Goal: Information Seeking & Learning: Learn about a topic

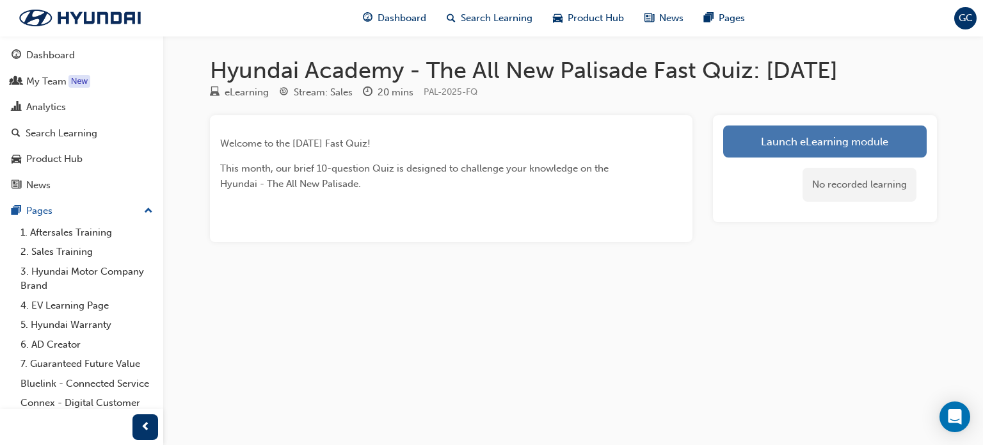
click at [822, 143] on link "Launch eLearning module" at bounding box center [824, 141] width 203 height 32
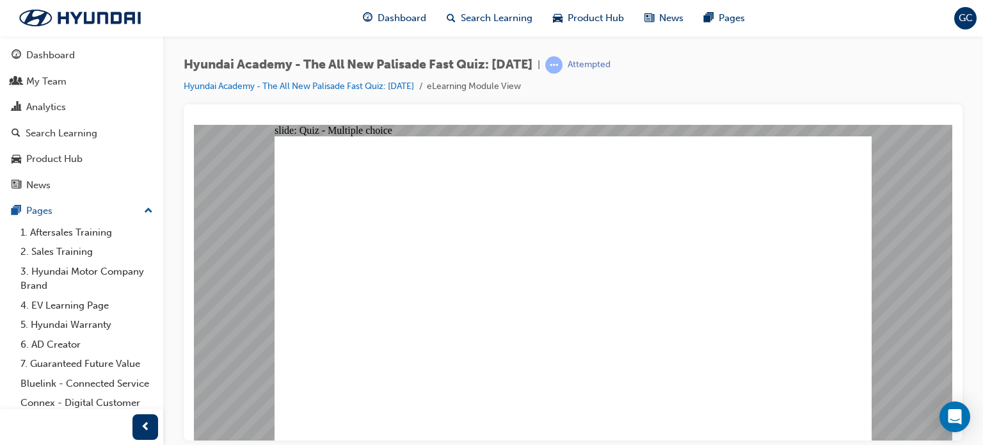
radio input "true"
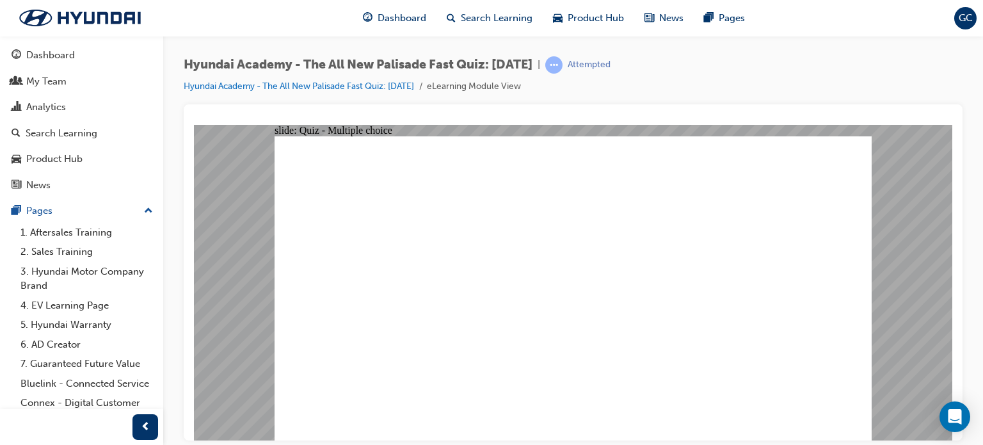
radio input "true"
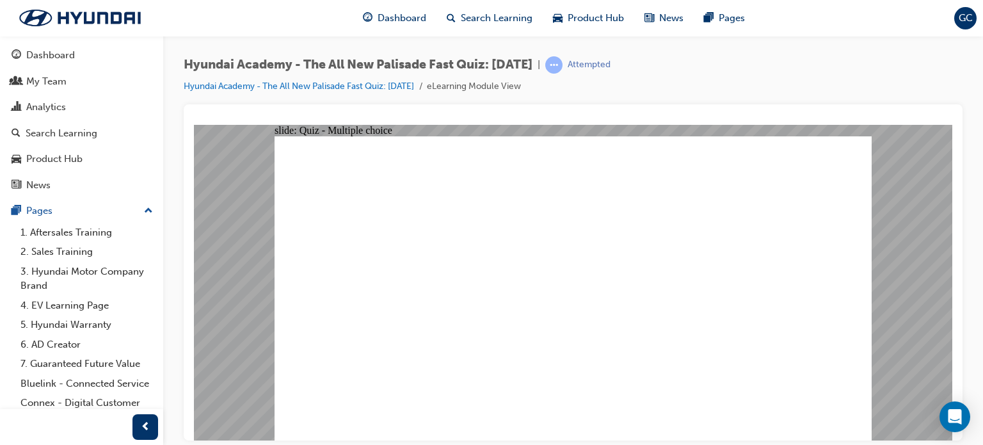
radio input "true"
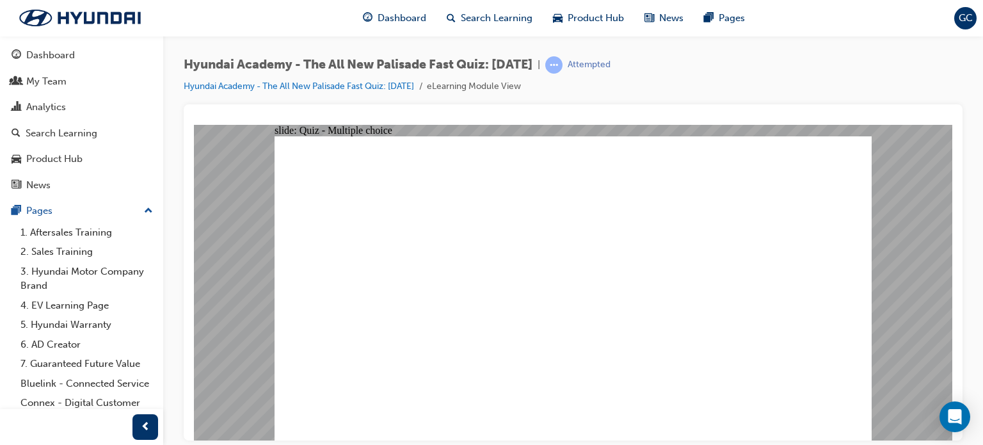
checkbox input "true"
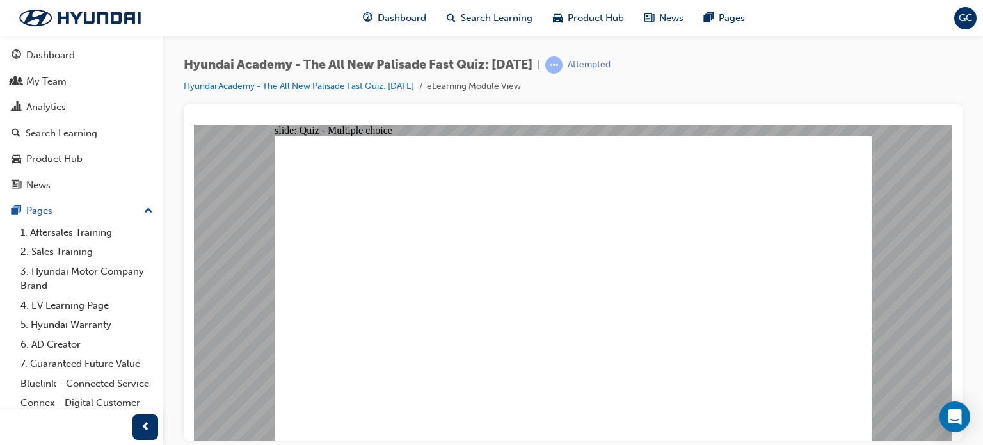
radio input "true"
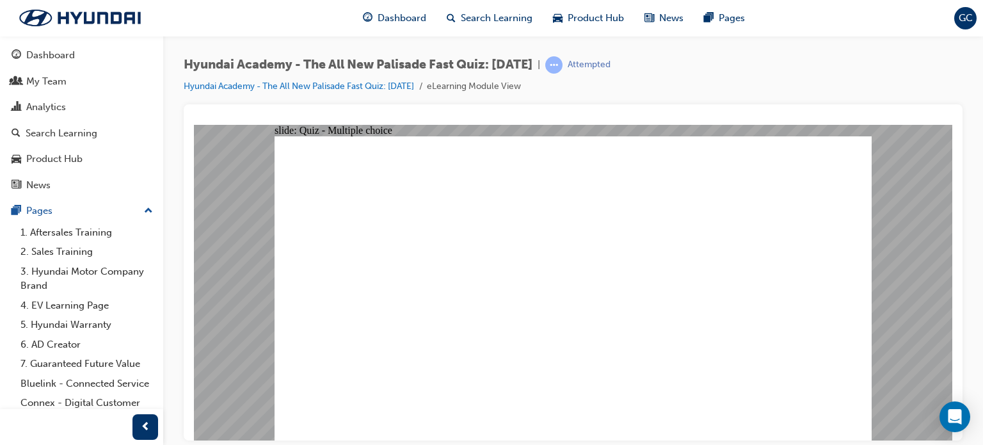
radio input "true"
checkbox input "true"
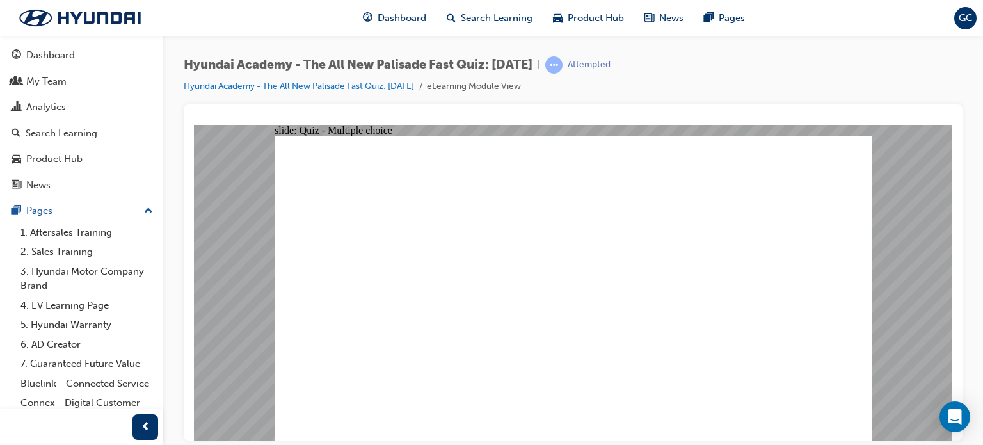
checkbox input "true"
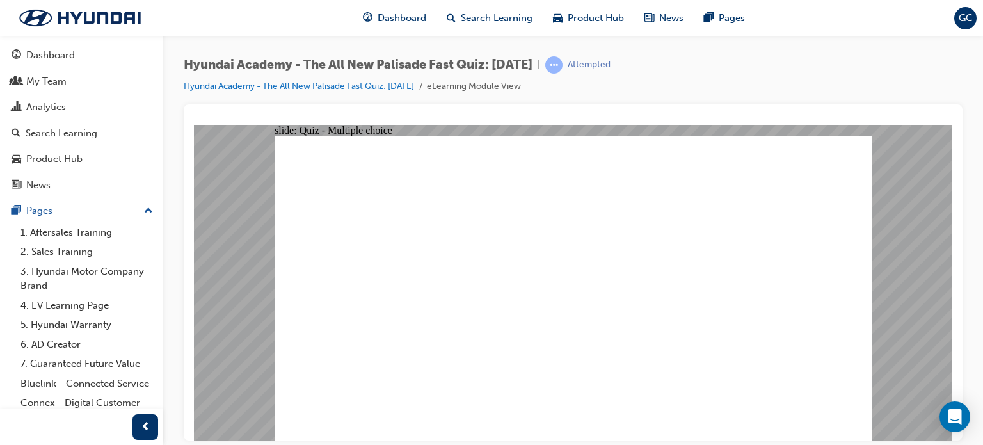
checkbox input "true"
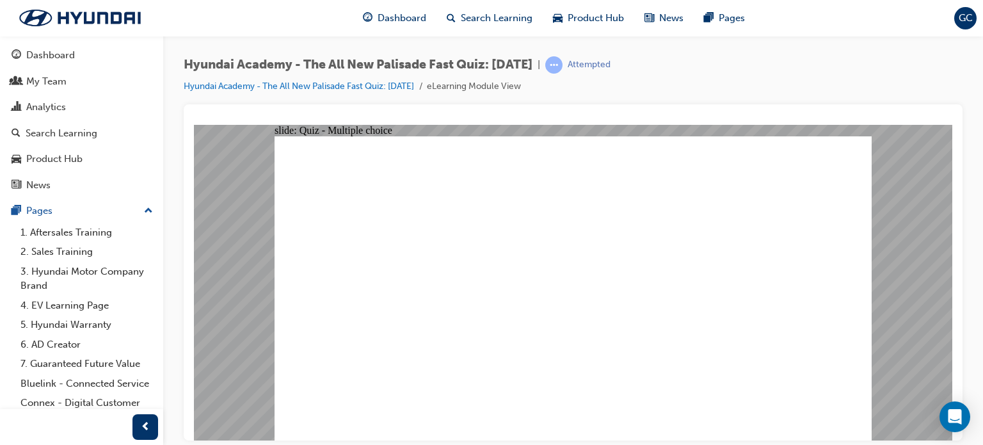
radio input "true"
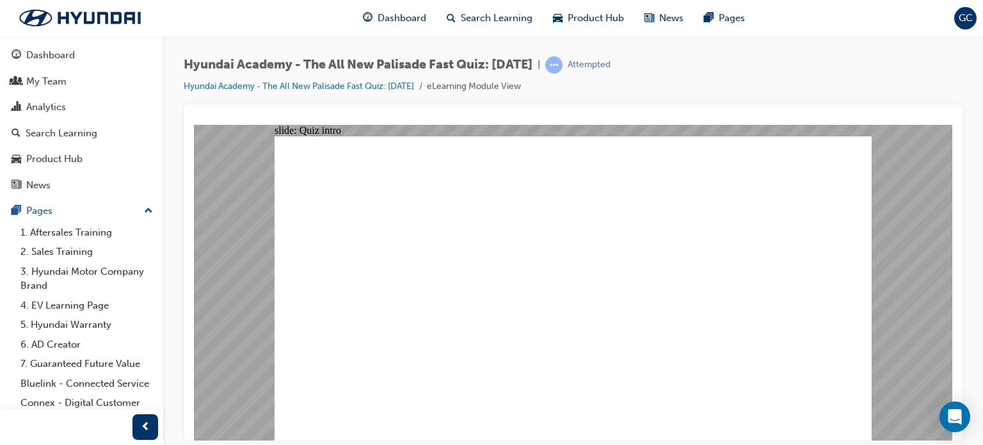
radio input "true"
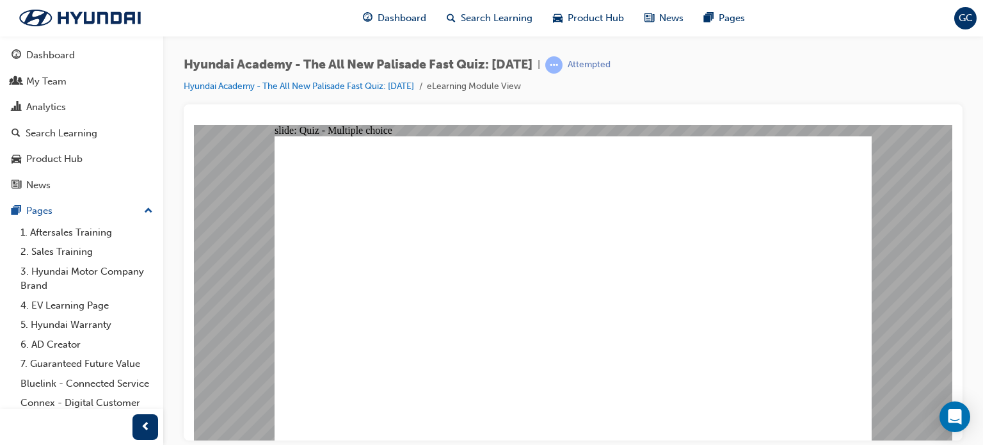
radio input "true"
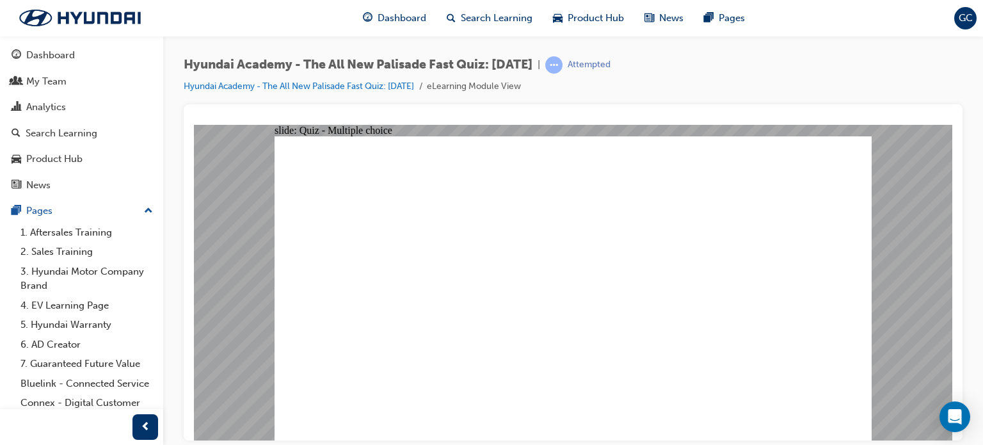
radio input "true"
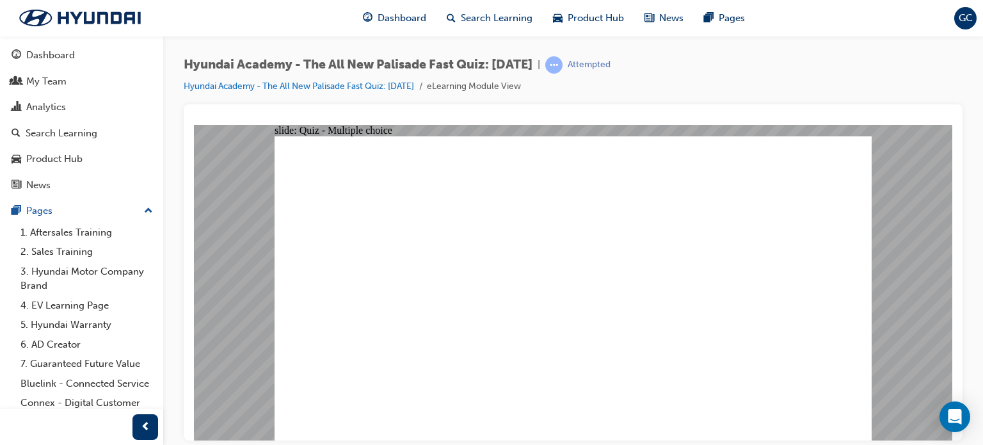
checkbox input "true"
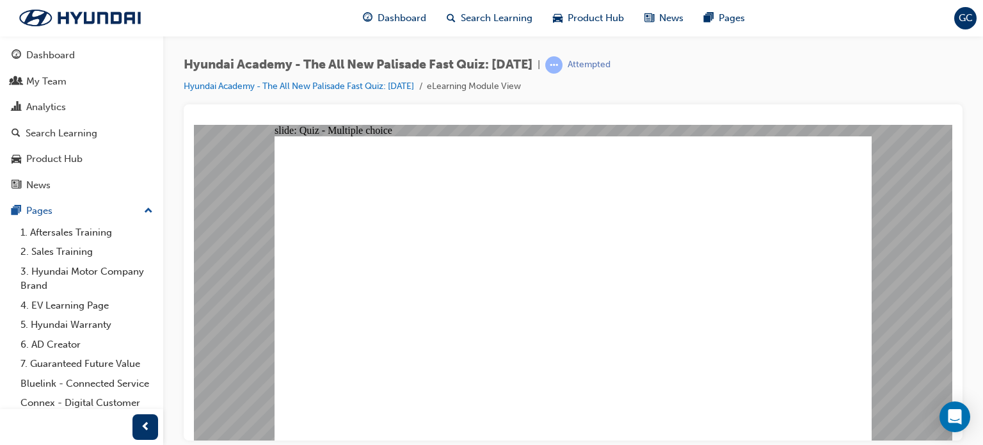
radio input "true"
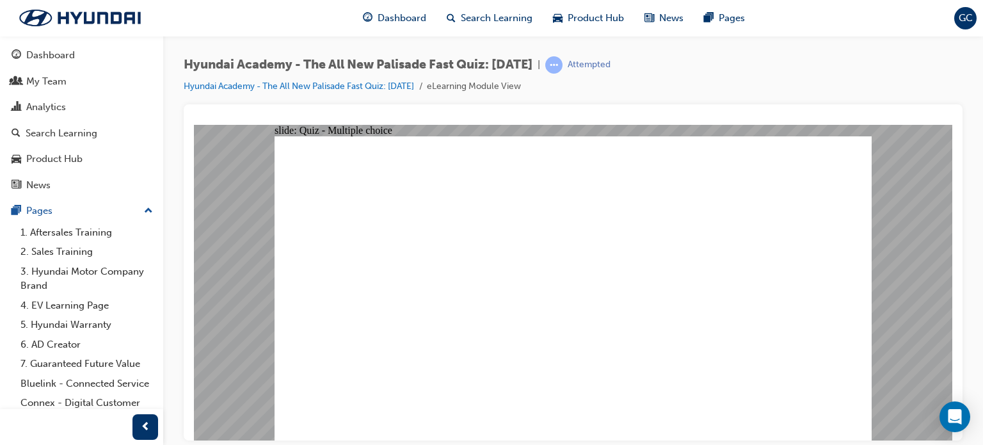
radio input "true"
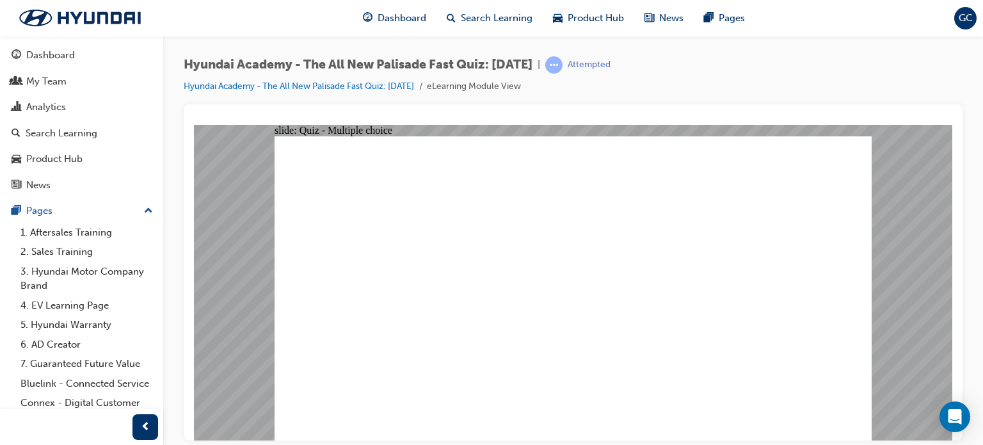
checkbox input "true"
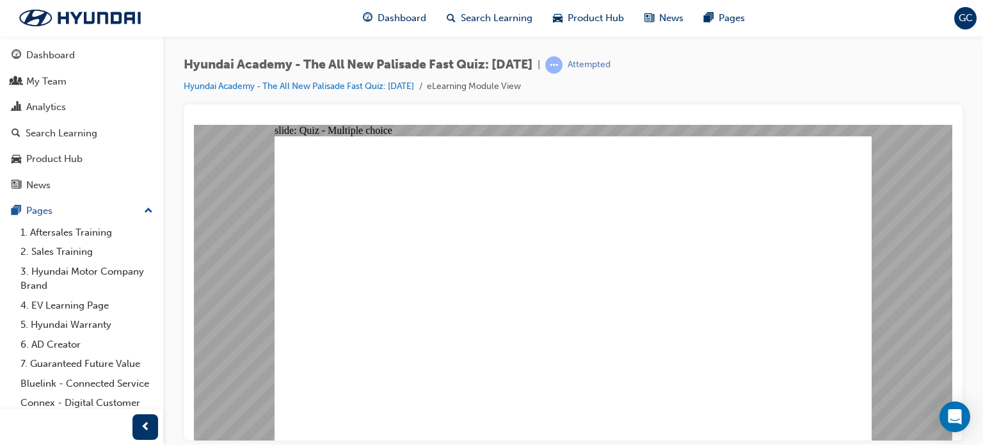
checkbox input "true"
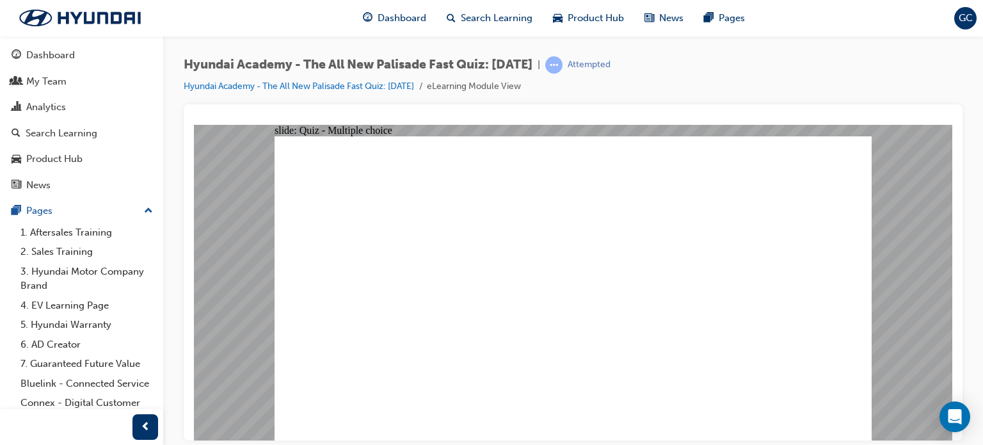
checkbox input "true"
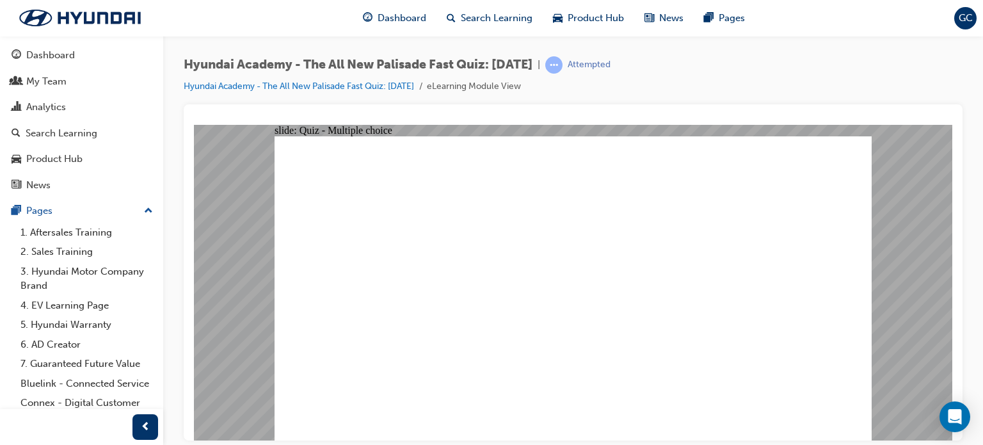
radio input "true"
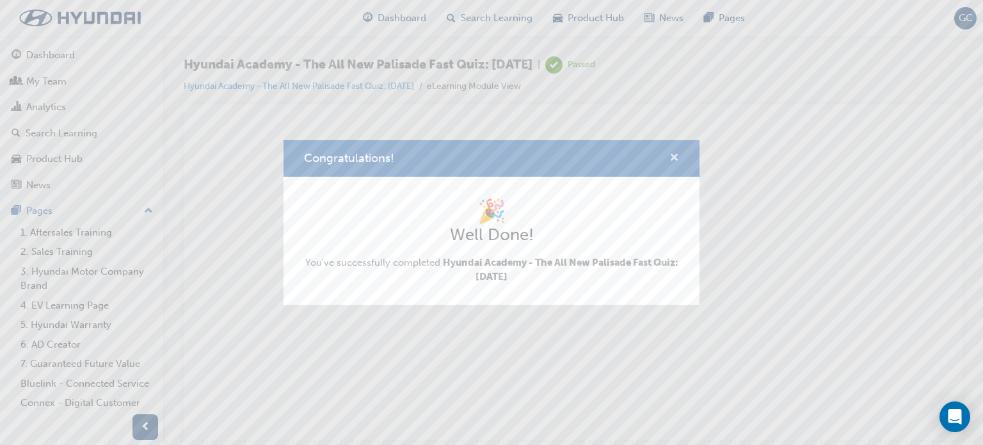
click at [670, 159] on span "cross-icon" at bounding box center [674, 159] width 10 height 12
